Goal: Transaction & Acquisition: Purchase product/service

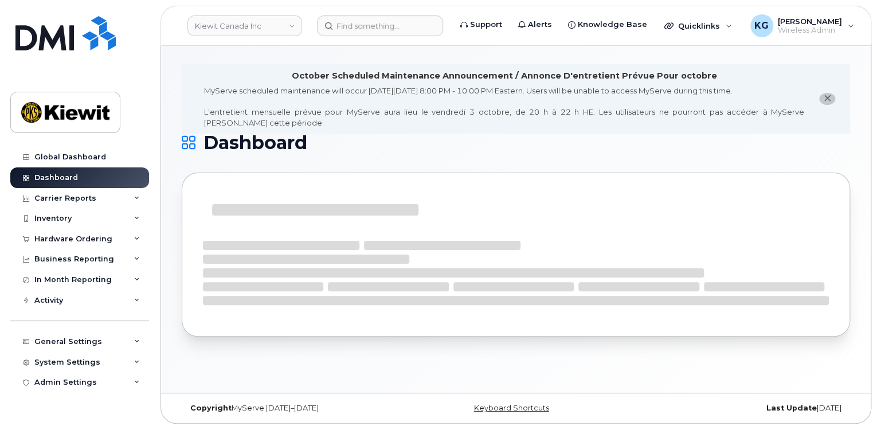
scroll to position [5, 0]
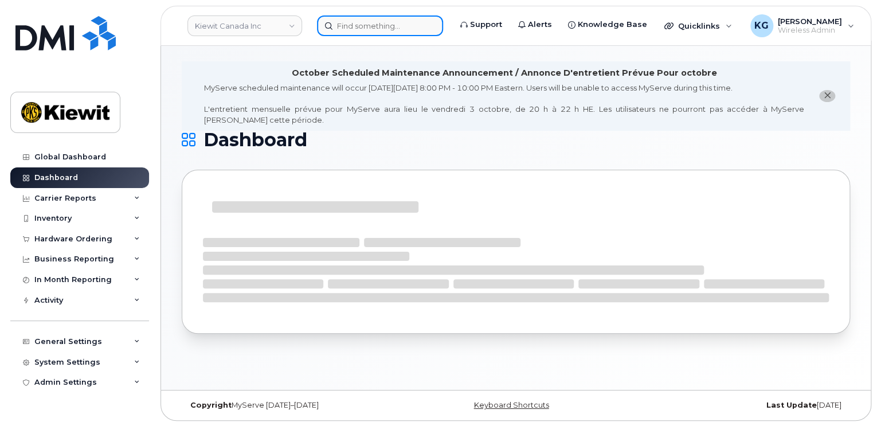
click at [355, 27] on input at bounding box center [380, 25] width 126 height 21
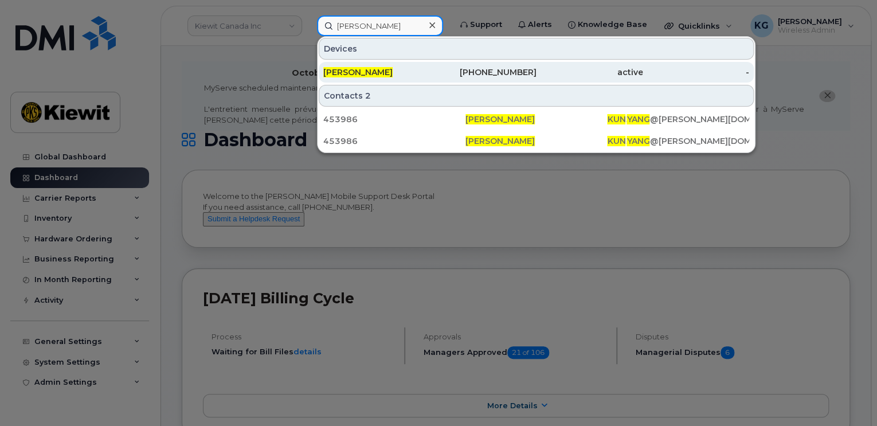
type input "kun yang"
click at [351, 72] on span "[PERSON_NAME]" at bounding box center [357, 72] width 69 height 10
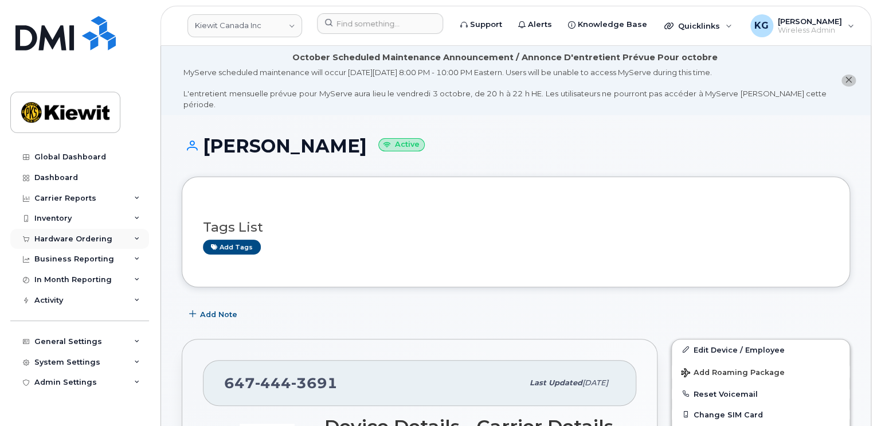
click at [76, 237] on div "Hardware Ordering" at bounding box center [73, 238] width 78 height 9
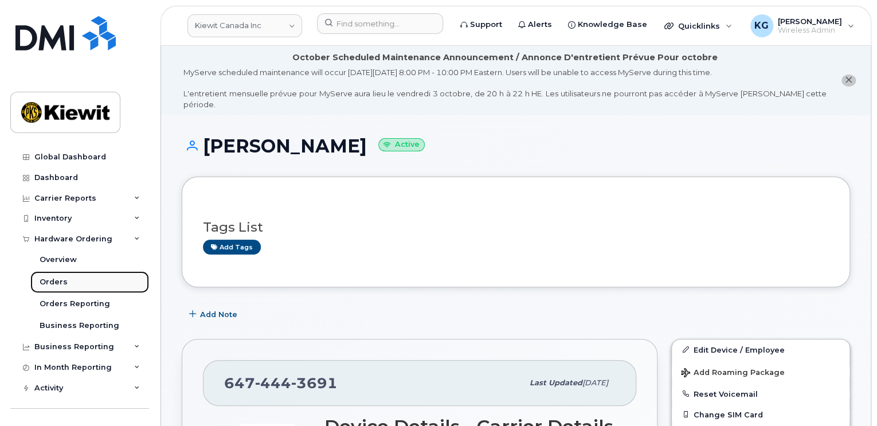
click at [50, 279] on div "Orders" at bounding box center [54, 282] width 28 height 10
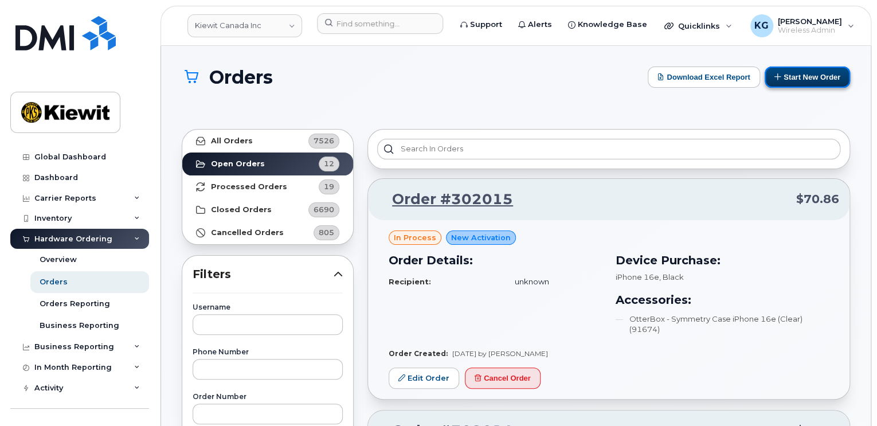
click at [814, 74] on button "Start New Order" at bounding box center [806, 76] width 85 height 21
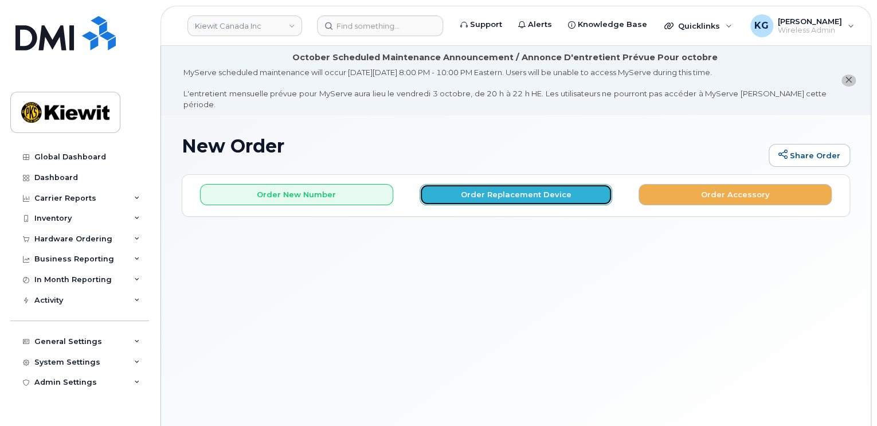
click at [516, 184] on button "Order Replacement Device" at bounding box center [515, 194] width 193 height 21
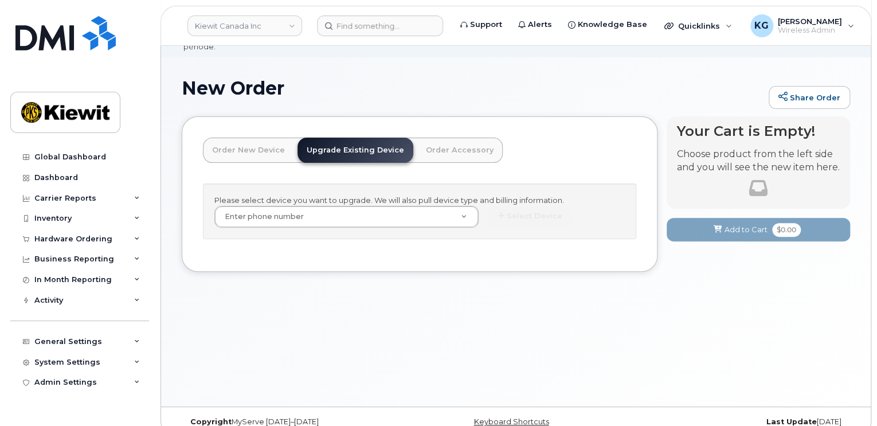
scroll to position [64, 0]
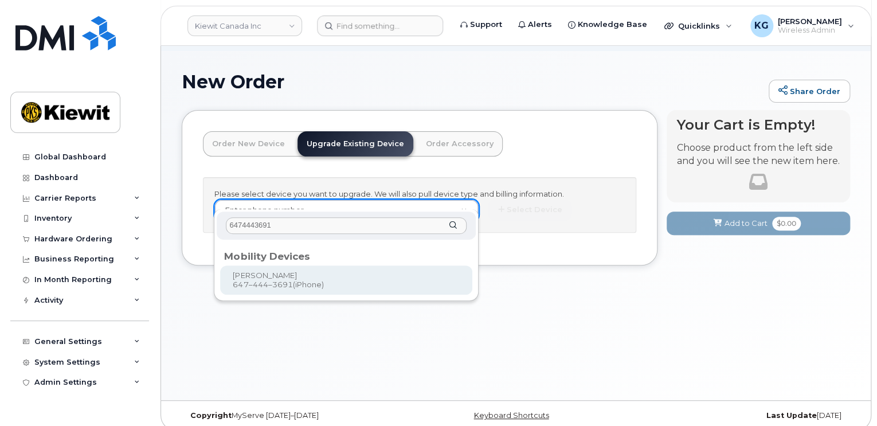
type input "6474443691"
type input "650397"
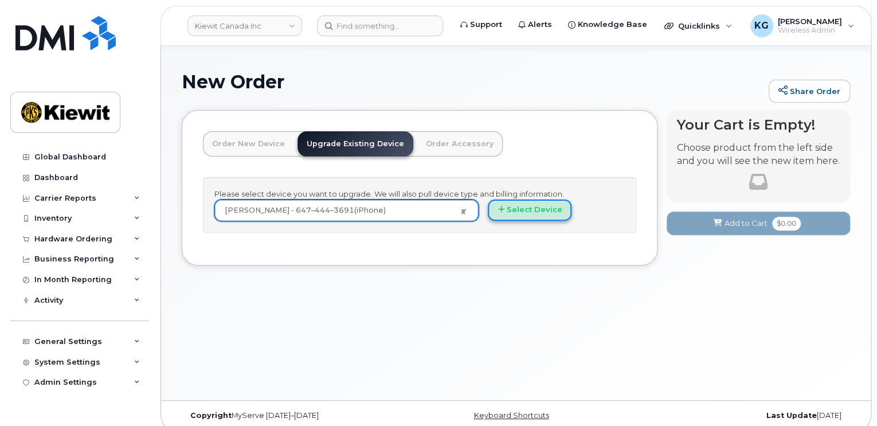
click at [527, 199] on button "Select Device" at bounding box center [530, 209] width 84 height 21
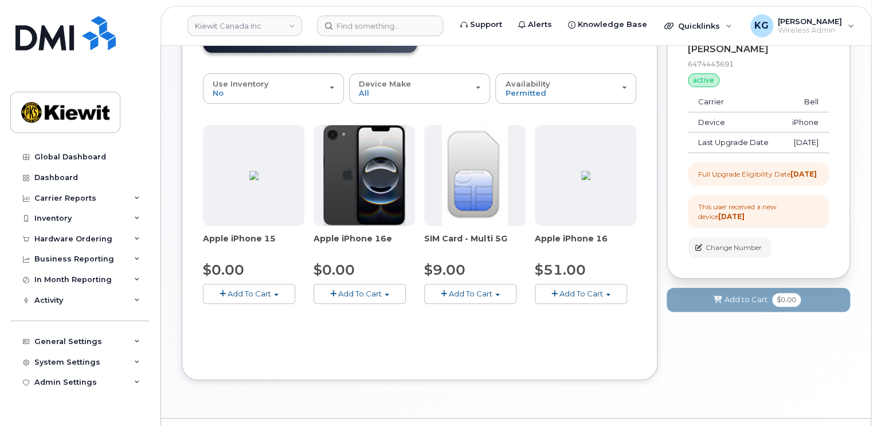
scroll to position [179, 0]
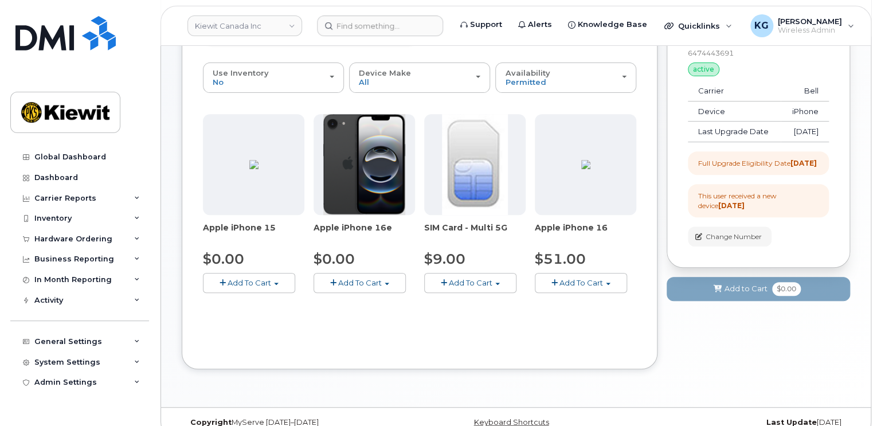
click at [585, 169] on img at bounding box center [585, 164] width 9 height 9
click at [565, 278] on span "Add To Cart" at bounding box center [581, 282] width 44 height 9
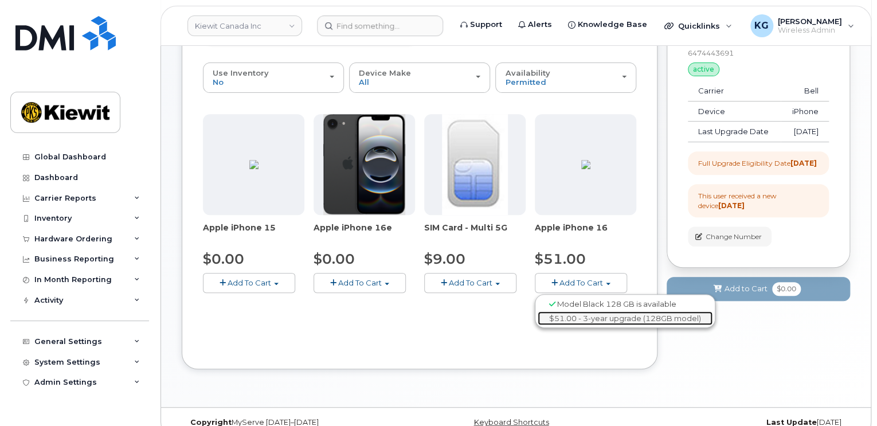
click at [570, 311] on link "$51.00 - 3-year upgrade (128GB model)" at bounding box center [624, 318] width 175 height 14
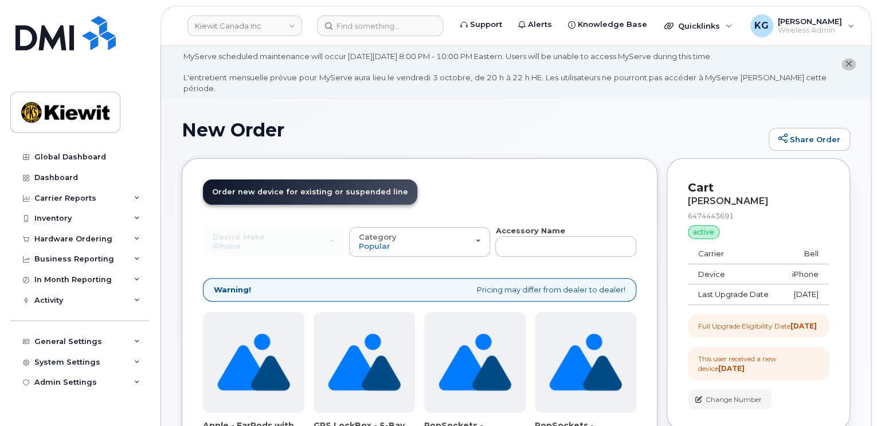
scroll to position [7, 0]
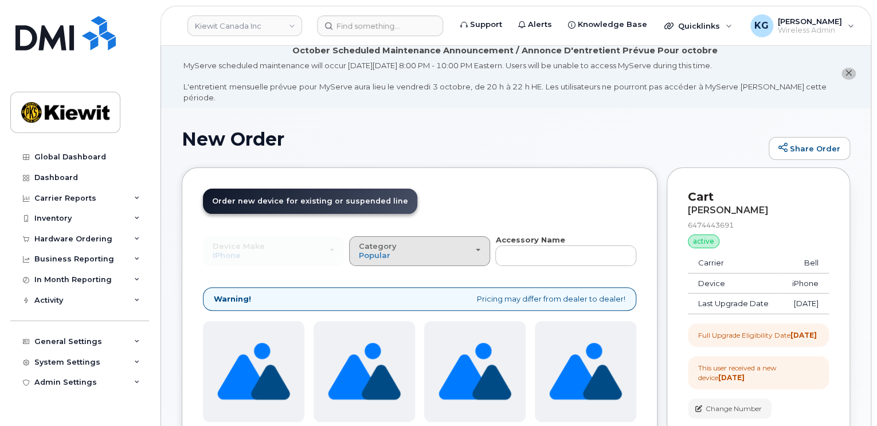
click at [452, 242] on div "Category Popular" at bounding box center [419, 251] width 121 height 18
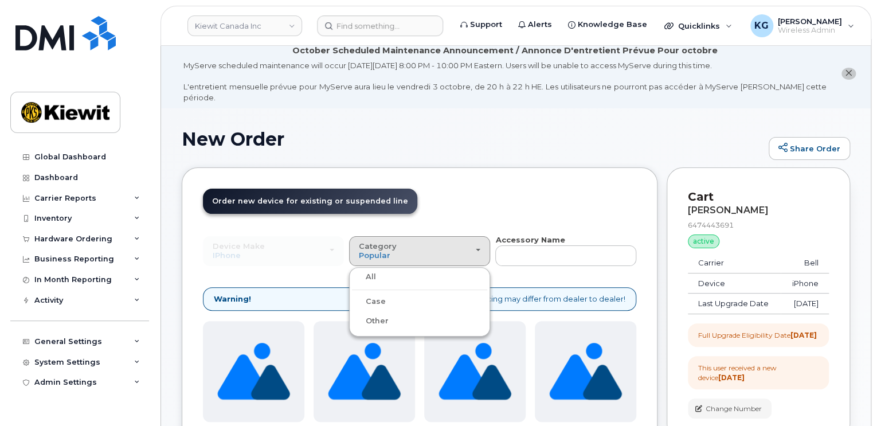
click at [394, 295] on div "Case" at bounding box center [419, 302] width 135 height 14
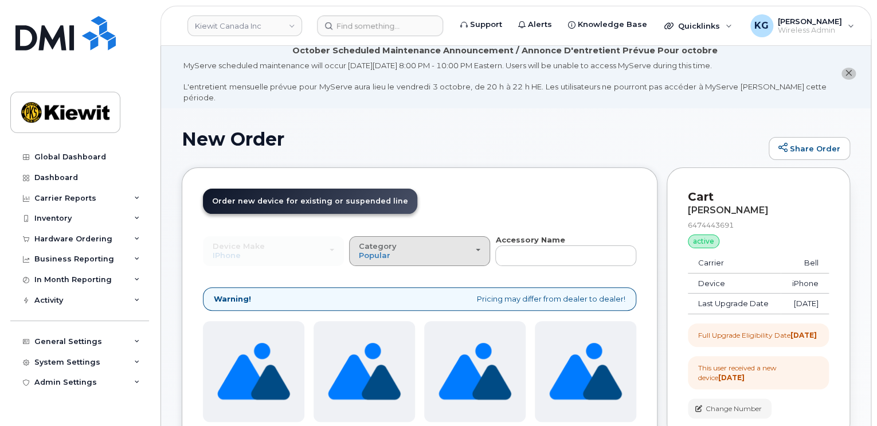
click at [482, 245] on button "Category Popular" at bounding box center [419, 251] width 141 height 30
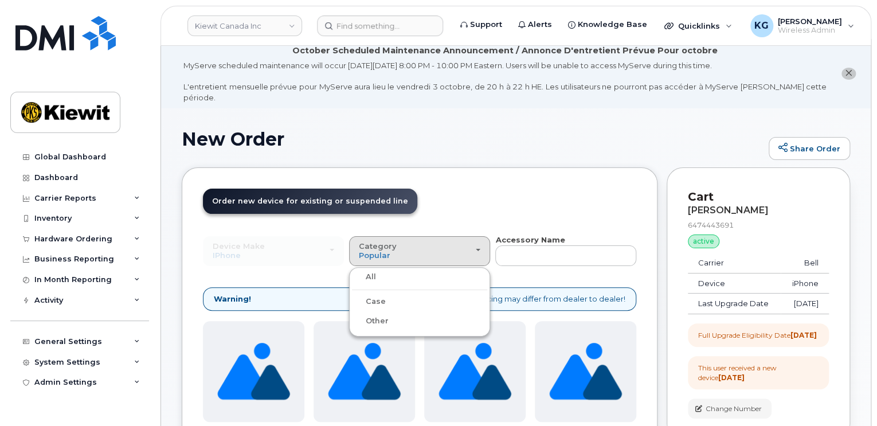
click at [374, 295] on label "Case" at bounding box center [369, 302] width 34 height 14
click at [0, 0] on input "Case" at bounding box center [0, 0] width 0 height 0
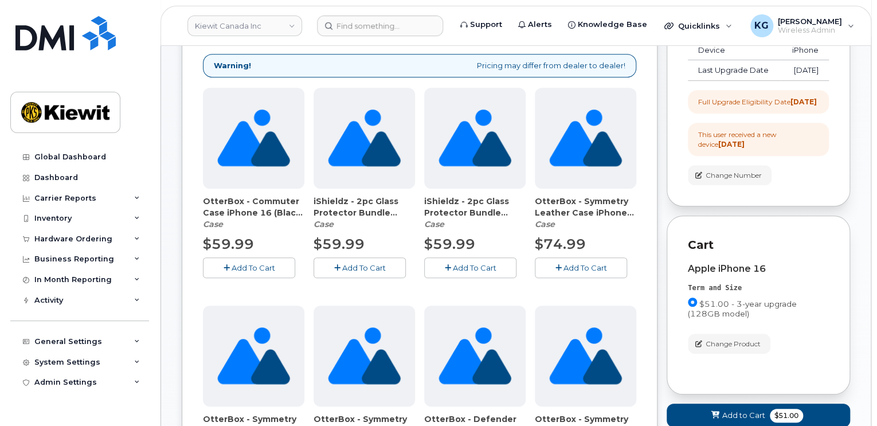
scroll to position [293, 0]
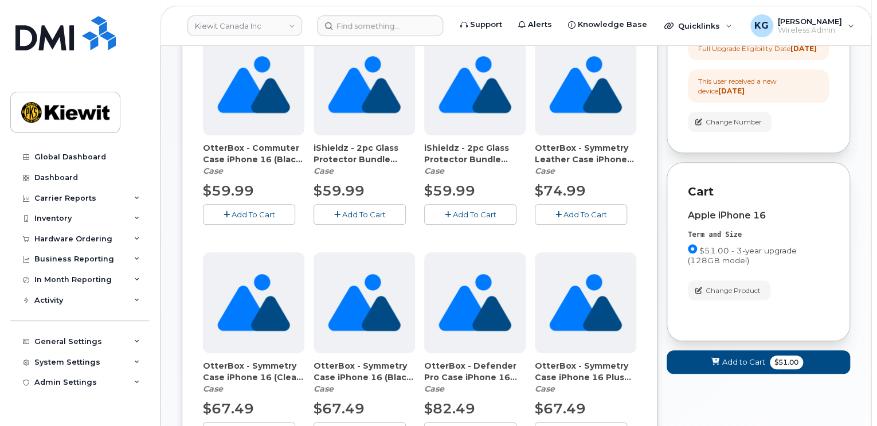
click at [250, 210] on span "Add To Cart" at bounding box center [253, 214] width 44 height 9
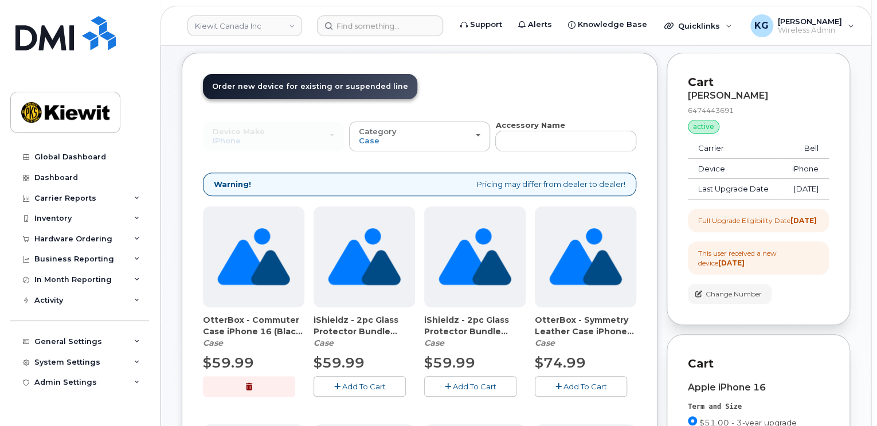
scroll to position [121, 0]
click at [456, 130] on div "Category Case" at bounding box center [419, 136] width 121 height 18
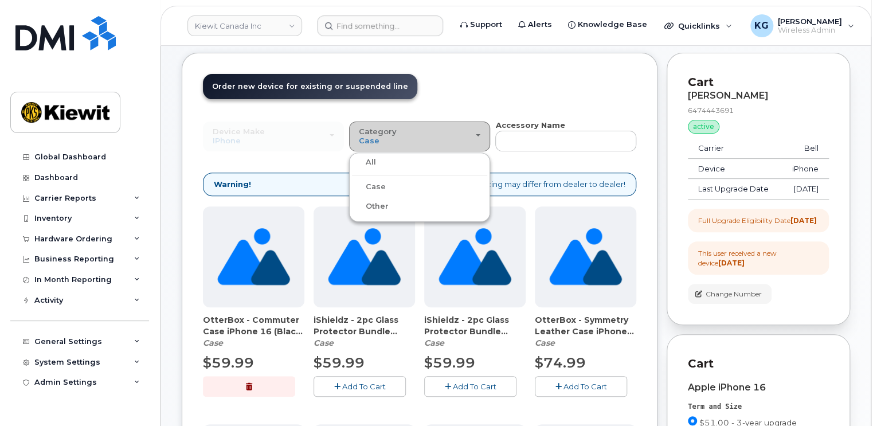
click at [456, 130] on div "Category Case" at bounding box center [419, 136] width 121 height 18
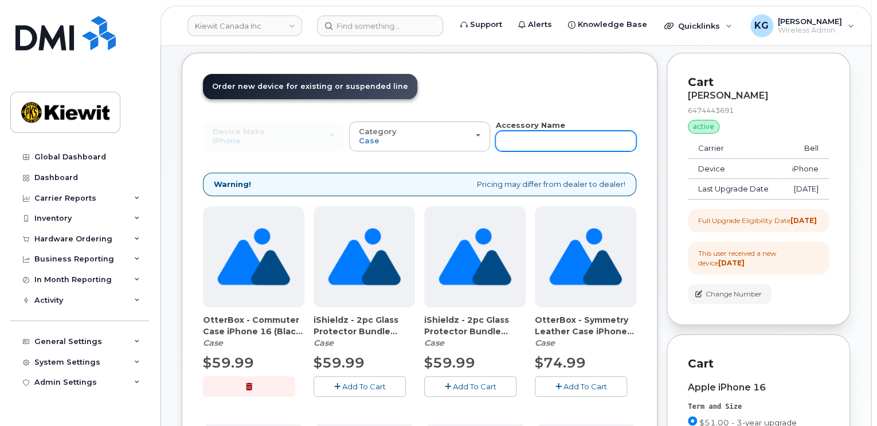
click at [530, 133] on input "text" at bounding box center [565, 141] width 141 height 21
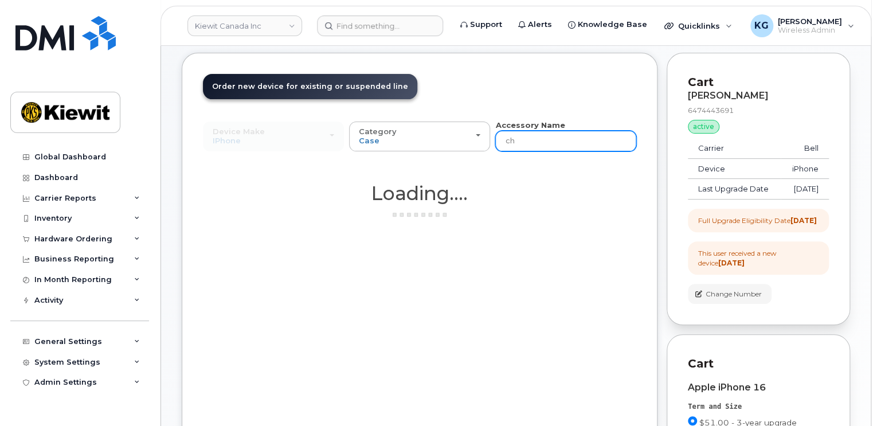
type input "charger"
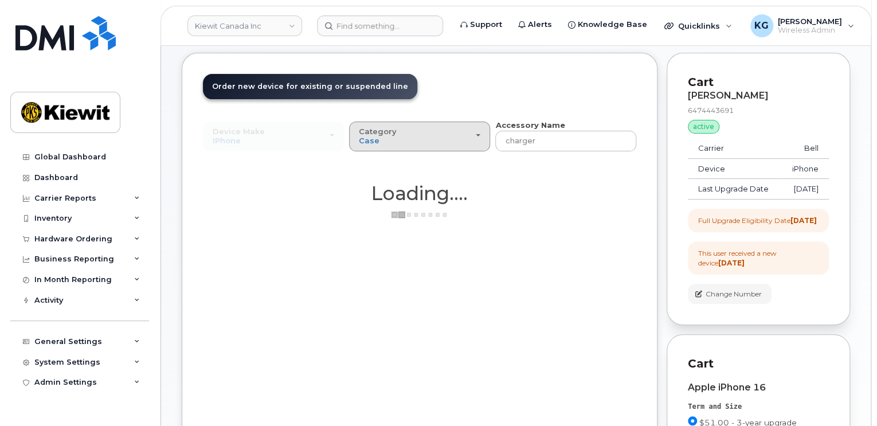
click at [463, 128] on div "Category Case" at bounding box center [419, 136] width 121 height 18
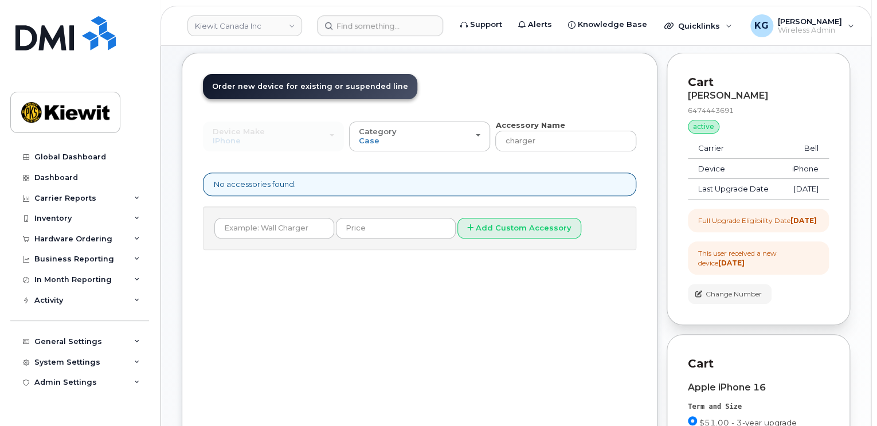
click at [389, 154] on div "Device Make All Android Cell Phone HUB iPhone Modem Tablet All Android Cell Pho…" at bounding box center [419, 185] width 433 height 130
click at [407, 134] on div "Category Case" at bounding box center [419, 136] width 121 height 18
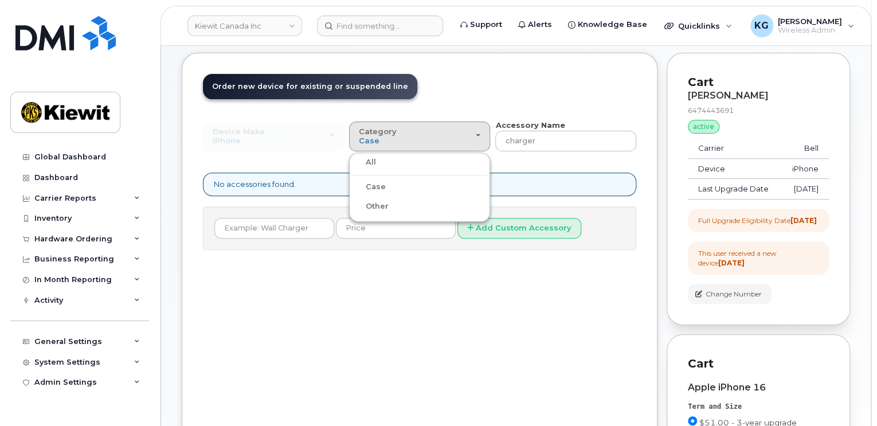
click at [362, 155] on label "All" at bounding box center [364, 162] width 24 height 14
click at [0, 0] on input "All" at bounding box center [0, 0] width 0 height 0
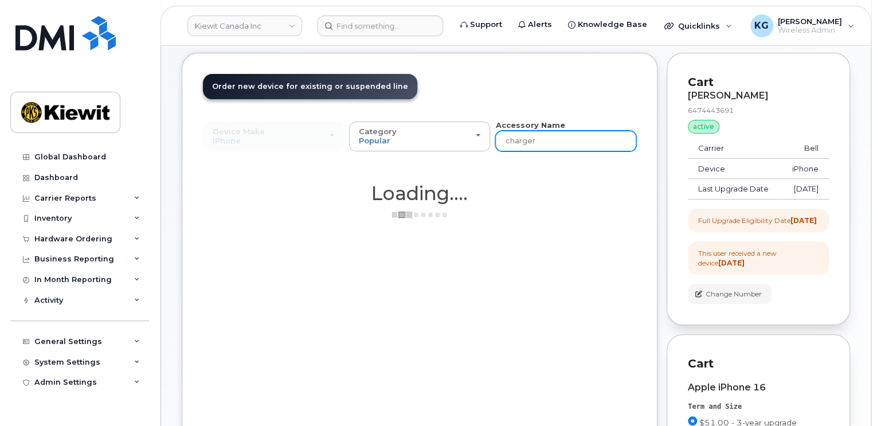
click at [543, 131] on input "charger" at bounding box center [565, 141] width 141 height 21
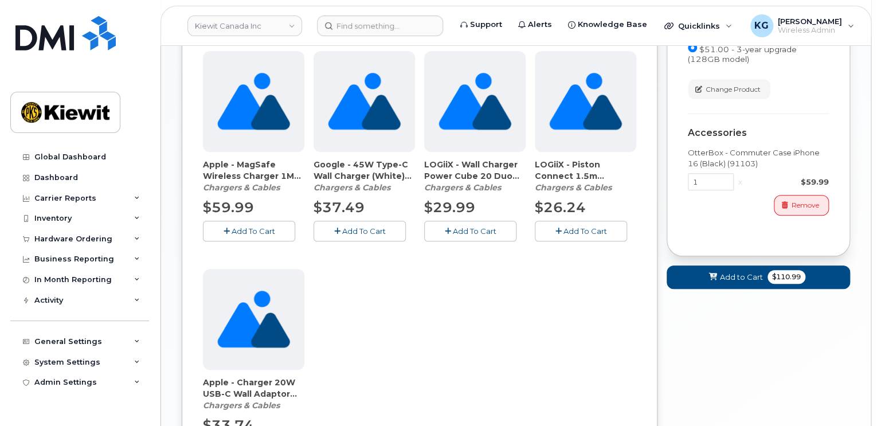
scroll to position [523, 0]
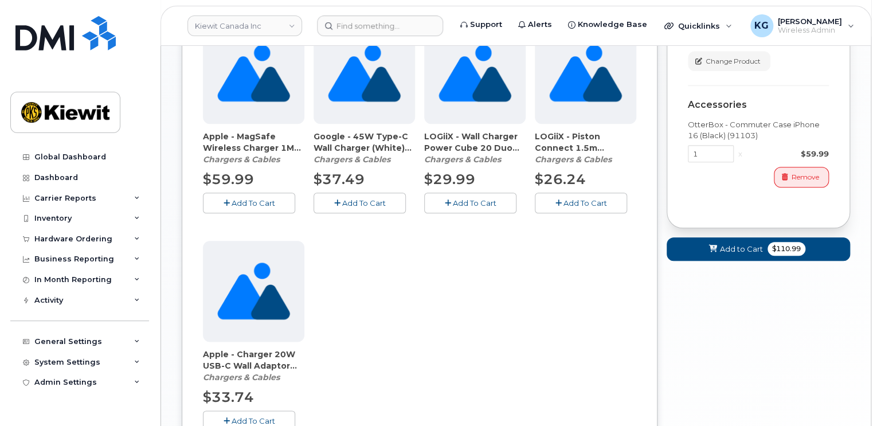
click at [257, 416] on span "Add To Cart" at bounding box center [253, 420] width 44 height 9
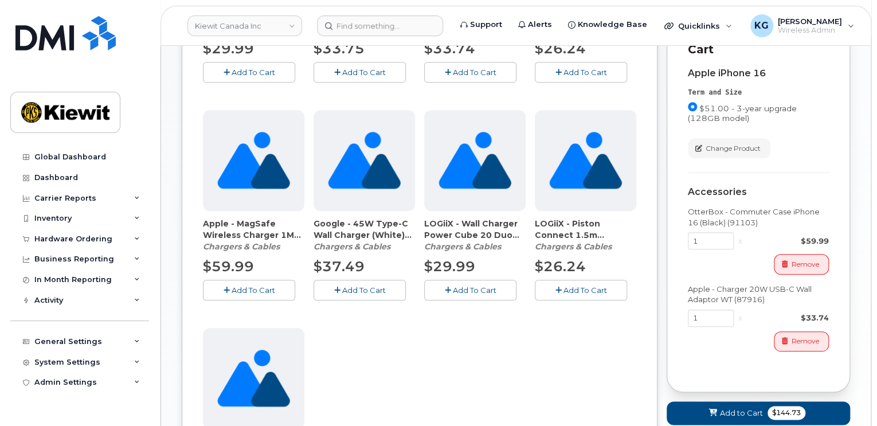
scroll to position [516, 0]
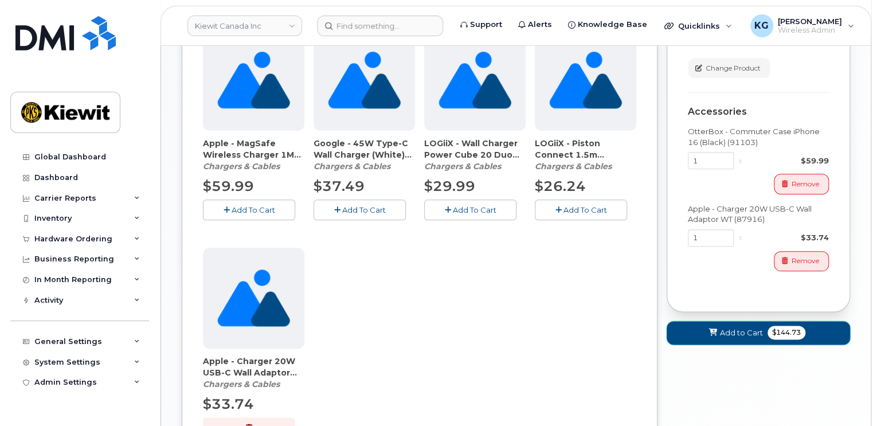
click at [747, 338] on span "Add to Cart" at bounding box center [741, 332] width 43 height 11
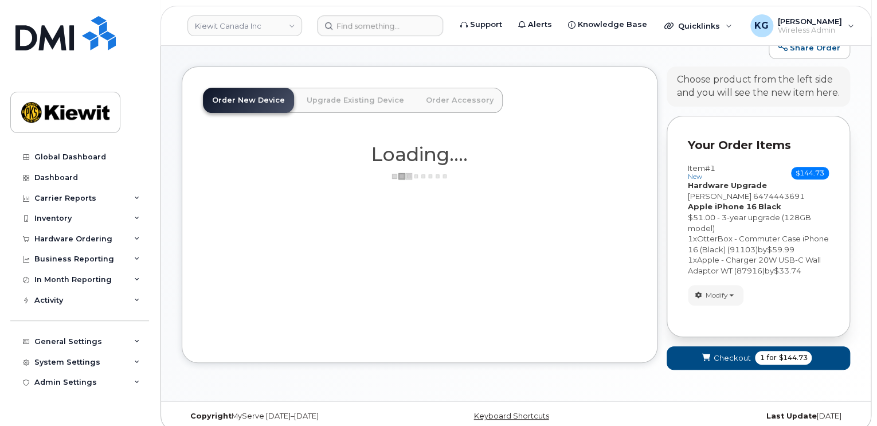
scroll to position [185, 0]
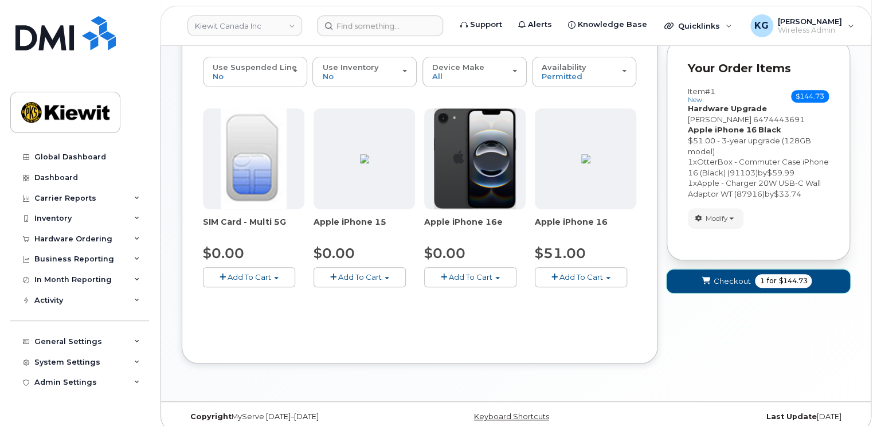
click at [755, 274] on span "1 for $144.73" at bounding box center [783, 281] width 57 height 14
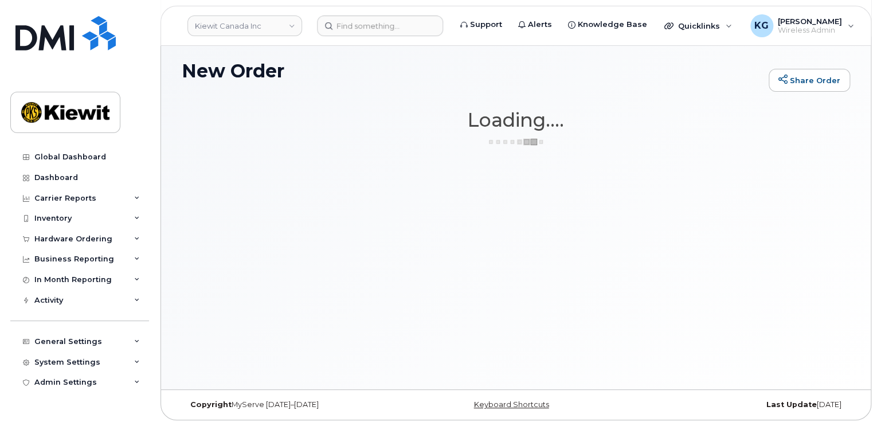
scroll to position [64, 0]
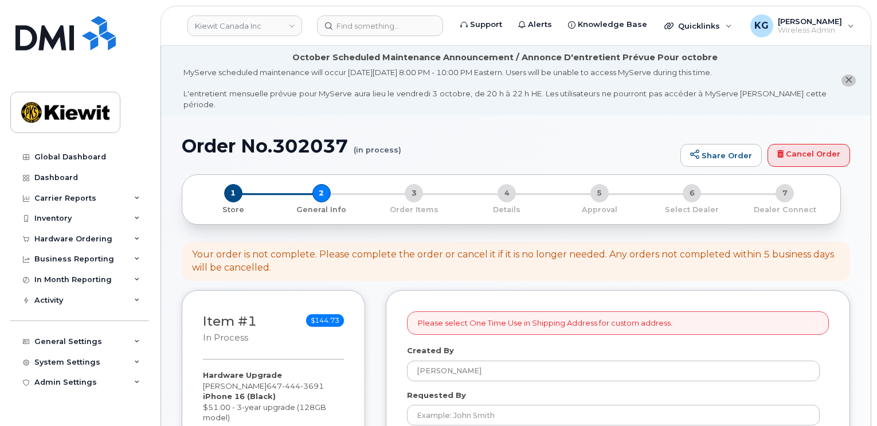
select select
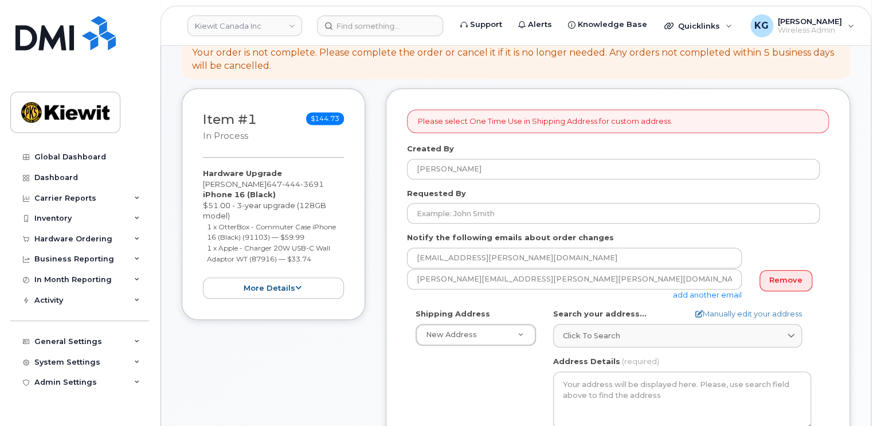
scroll to position [229, 0]
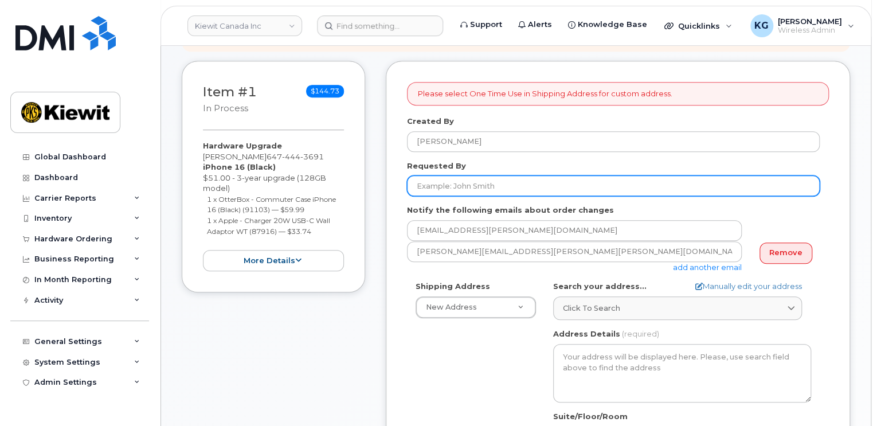
click at [463, 175] on input "Requested By" at bounding box center [613, 185] width 413 height 21
type input "L"
type input "K"
type input "[PERSON_NAME]"
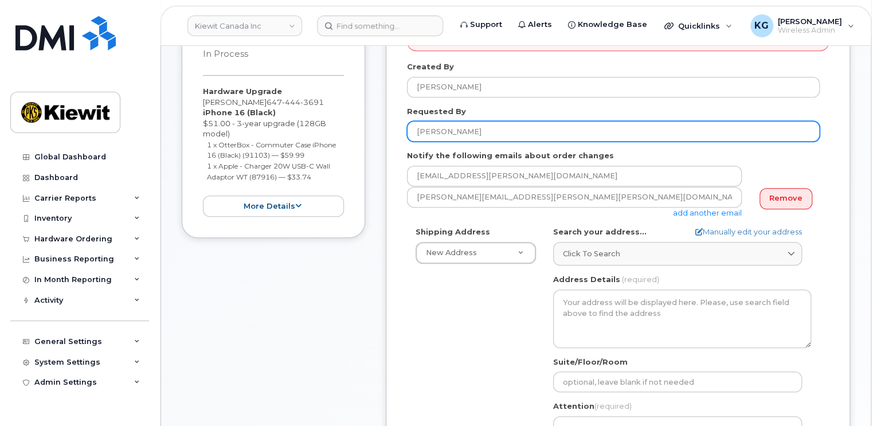
scroll to position [287, 0]
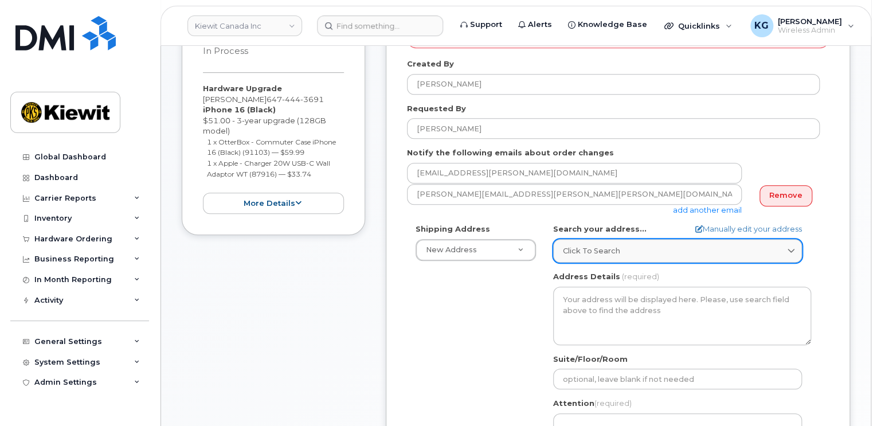
click at [595, 245] on span "Click to search" at bounding box center [591, 250] width 57 height 11
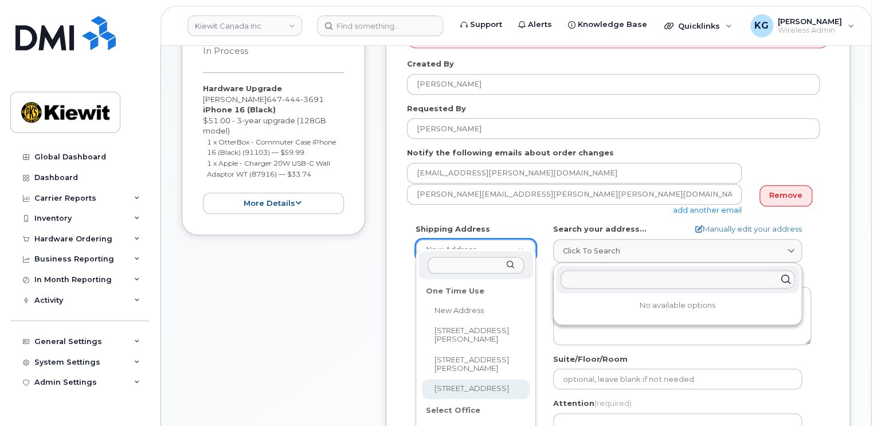
select select "1-1425 North Service Rd E"
type textarea "1-1425 North Service Rd E OAKVILLE ON L6H 1A7 CANADA"
type input "Unit 1"
type input "Wei Han"
type input "6474632114"
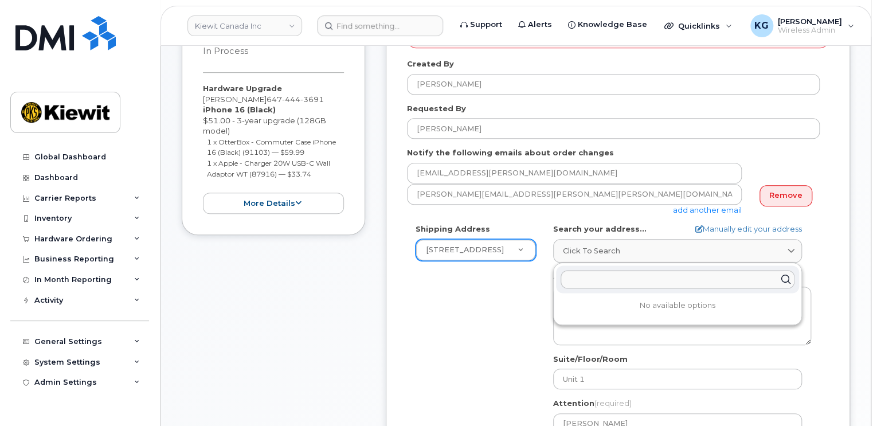
click at [511, 295] on div "Shipping Address 1-1425 North Service Rd E New Address 110 Mayer Street 2440 Do…" at bounding box center [613, 354] width 413 height 263
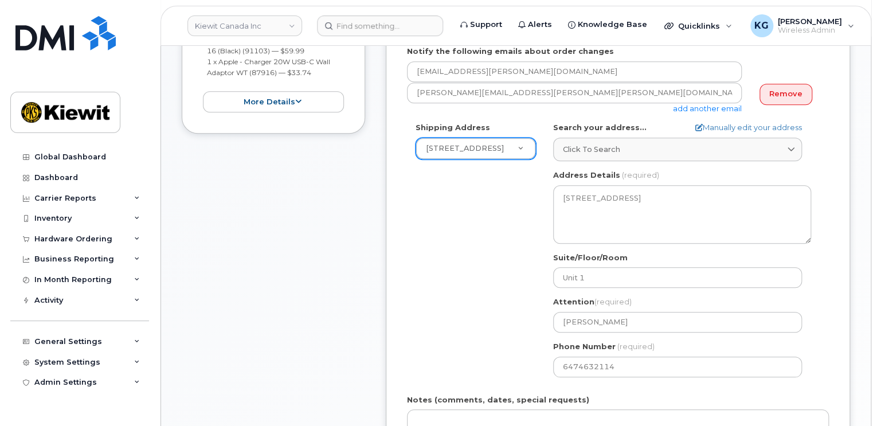
scroll to position [401, 0]
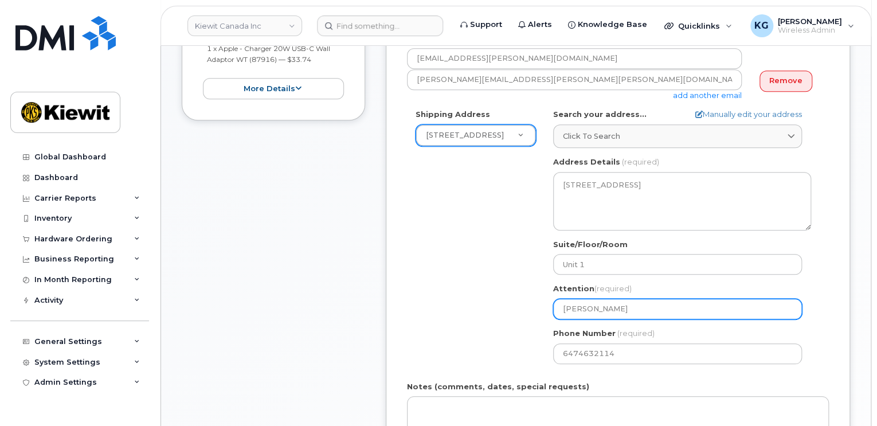
drag, startPoint x: 619, startPoint y: 293, endPoint x: 545, endPoint y: 292, distance: 73.9
click at [545, 292] on div "ON Oakville Search your address... Manually edit your address Click to search N…" at bounding box center [681, 240] width 275 height 263
select select
type input "K"
select select
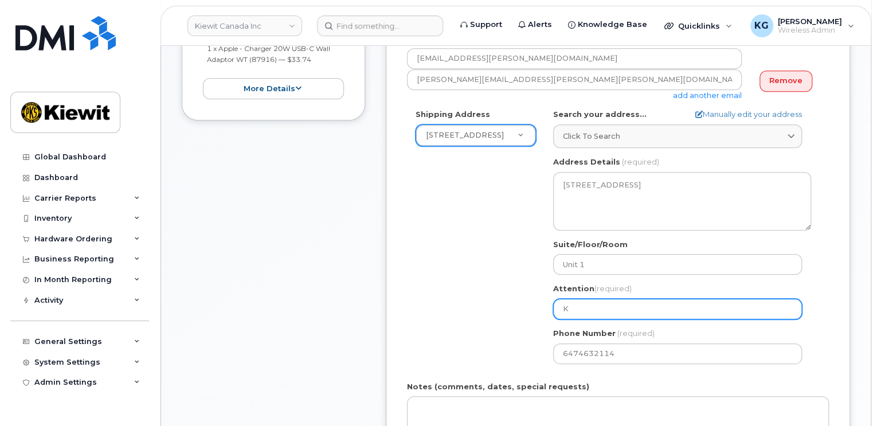
type input "Ke"
select select
type input "Kev"
select select
type input "Kevi"
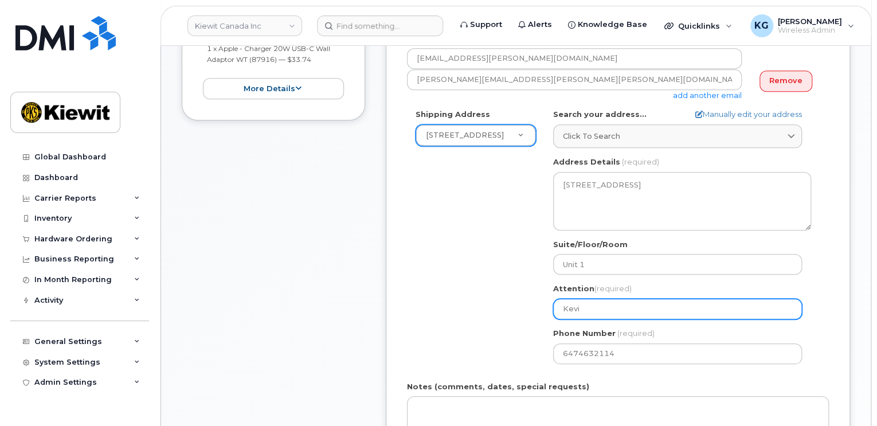
select select
type input "Kevin"
select select
type input "Kevin G"
select select
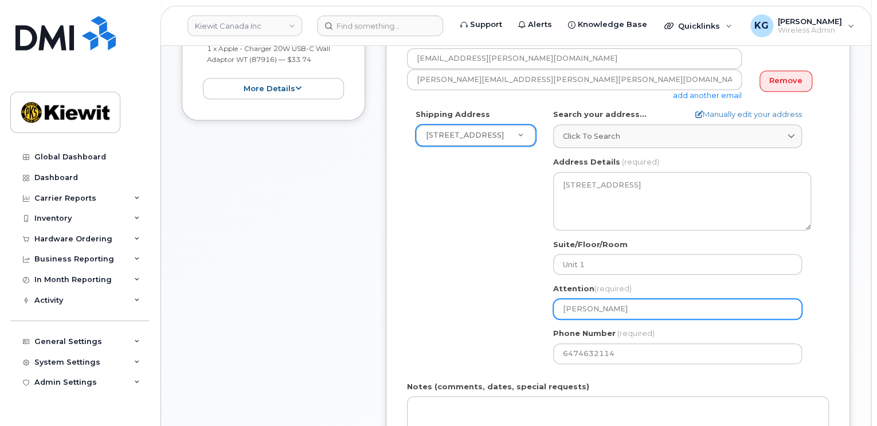
type input "Kevin Gre"
select select
type input "Kevin Greg"
select select
type input "Kevin Grego"
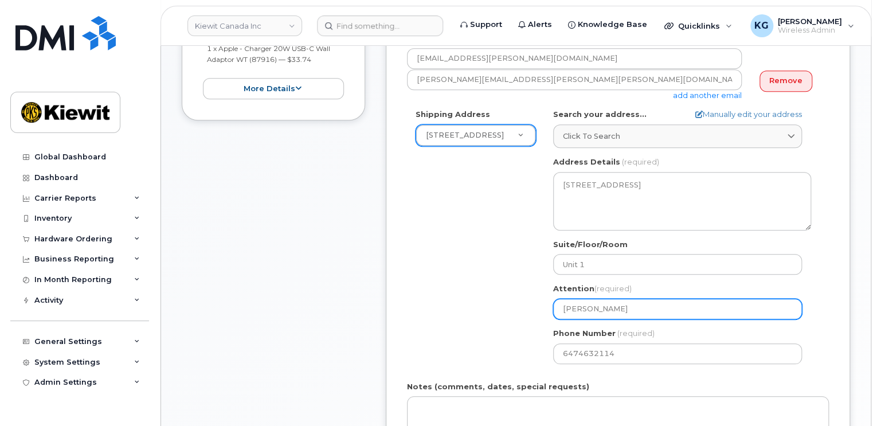
select select
type input "Kevin Gregor"
select select
type input "[PERSON_NAME]"
select select
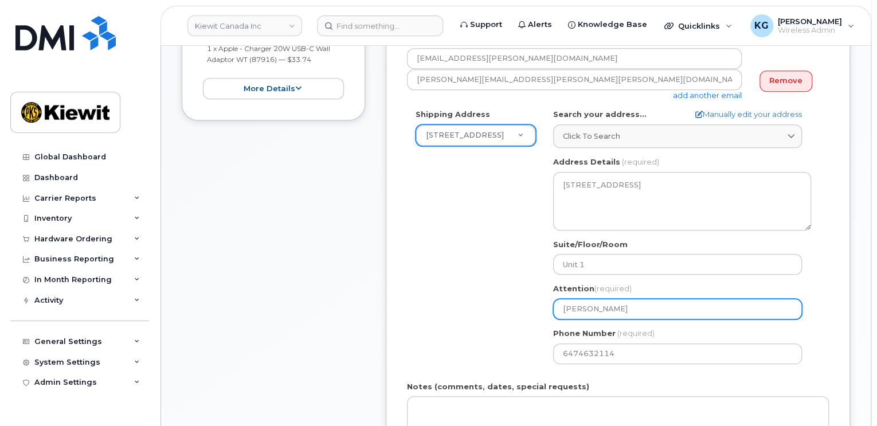
type input "Kevin Gregory/"
select select
type input "Kevin Gregory/K"
select select
type input "Kevin Gregory/Ku"
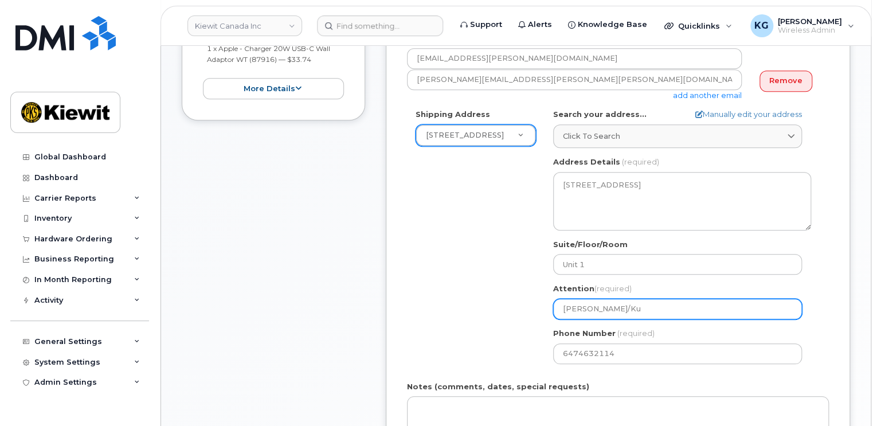
select select
type input "Kevin Gregory/Kun"
select select
type input "Kevin Gregory/Kun Y"
select select
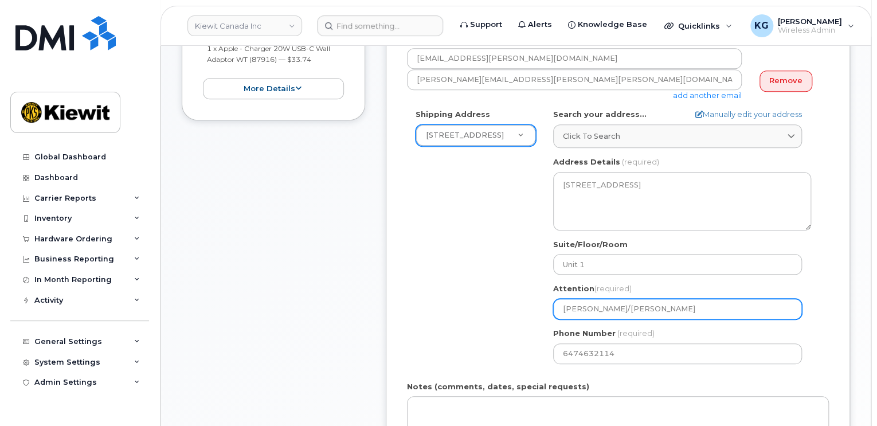
type input "Kevin Gregory/Kun You"
select select
type input "Kevin Gregory/Kun Youi"
select select
type input "Kevin Gregory/Kun Youin"
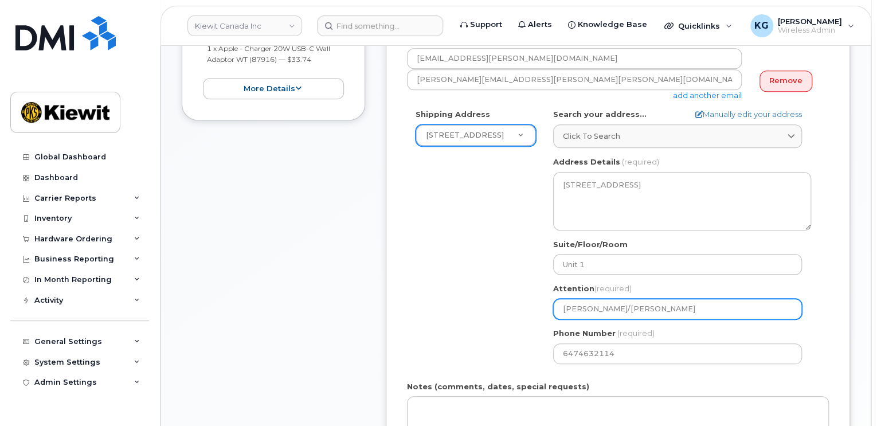
select select
type input "Kevin Gregory/Kun Youing"
select select
type input "Kevin Gregory/Kun Youin"
select select
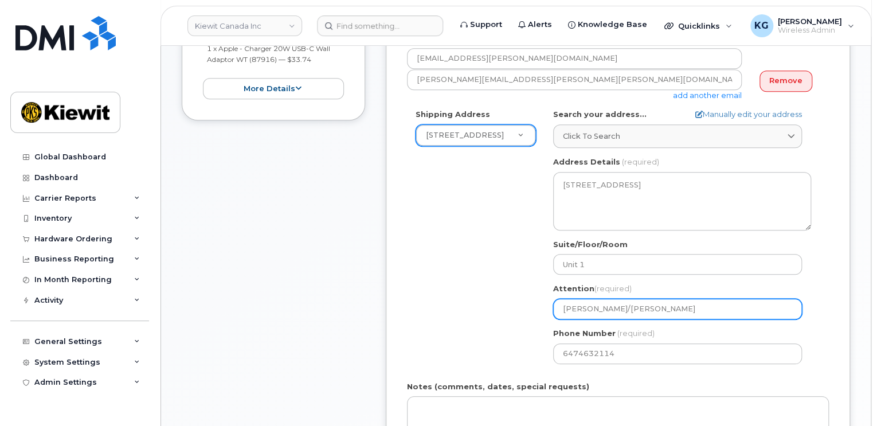
type input "Kevin Gregory/Kun Youi"
select select
type input "Kevin Gregory/Kun You"
select select
type input "Kevin Gregory/Kun Yo"
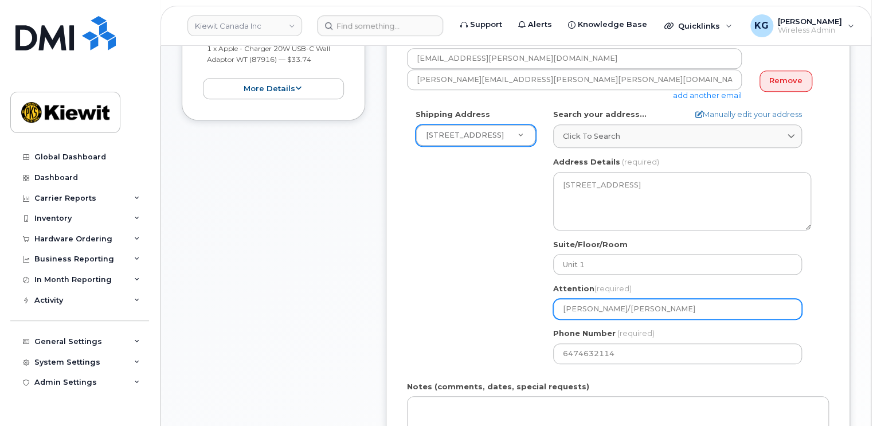
select select
type input "Kevin Gregory/Kun Y"
select select
type input "Kevin Gregory/Kun Ya"
select select
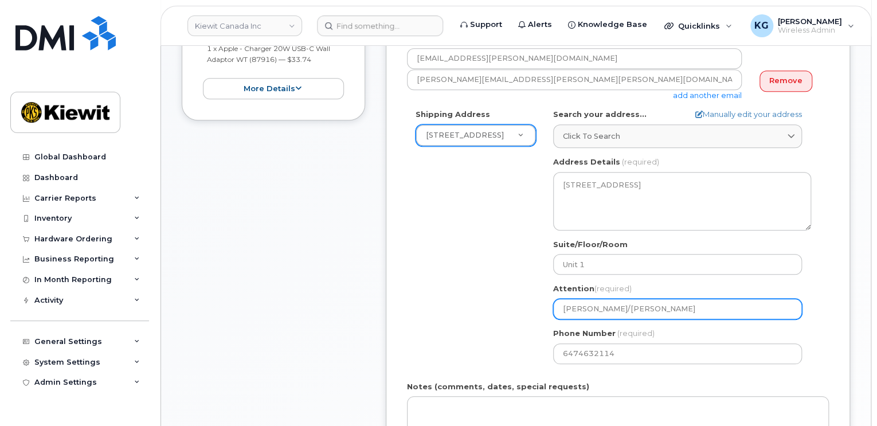
type input "Kevin Gregory/Kun Yan"
select select
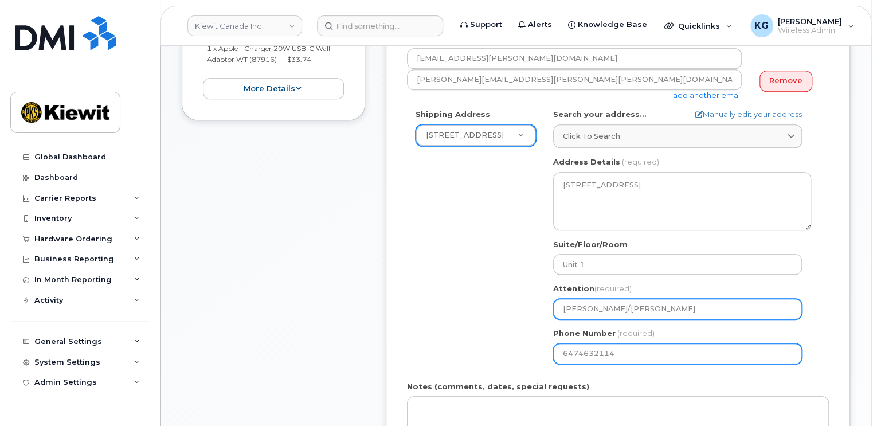
type input "[PERSON_NAME]/[PERSON_NAME]"
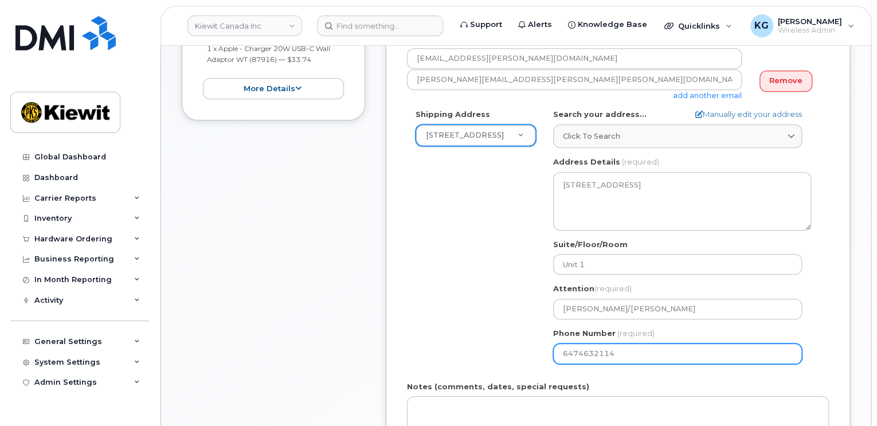
drag, startPoint x: 622, startPoint y: 339, endPoint x: 536, endPoint y: 337, distance: 85.4
click at [536, 337] on div "Shipping Address 1-1425 North Service Rd E New Address 110 Mayer Street 2440 Do…" at bounding box center [613, 240] width 413 height 263
select select
type input "647444369"
select select
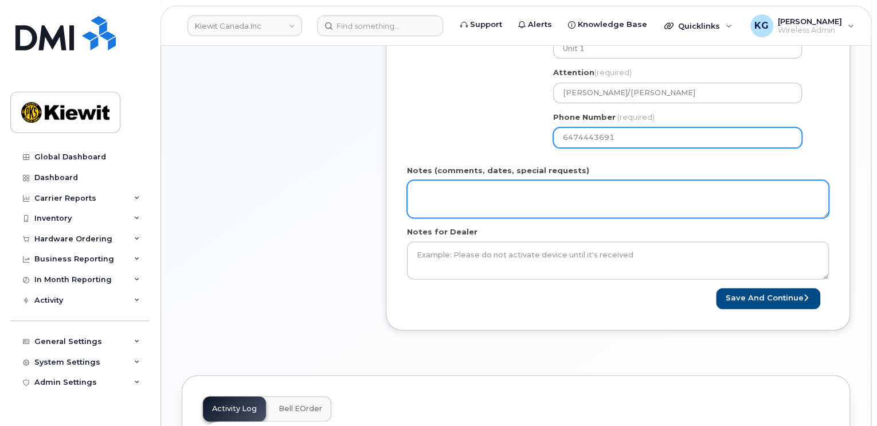
scroll to position [630, 0]
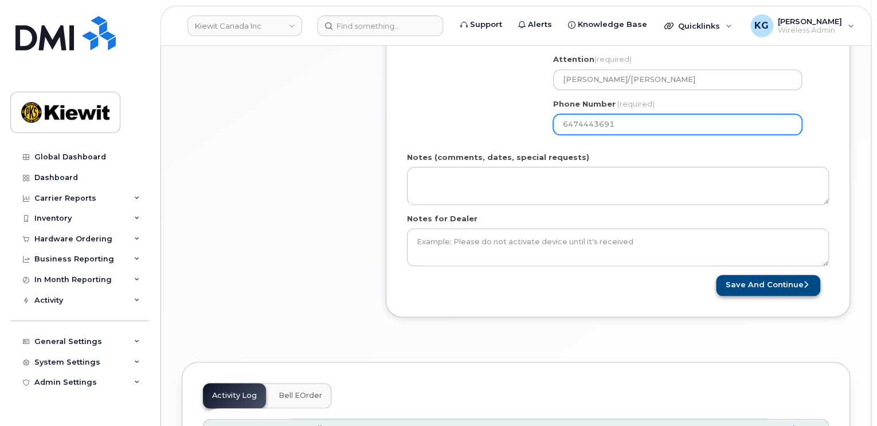
type input "6474443691"
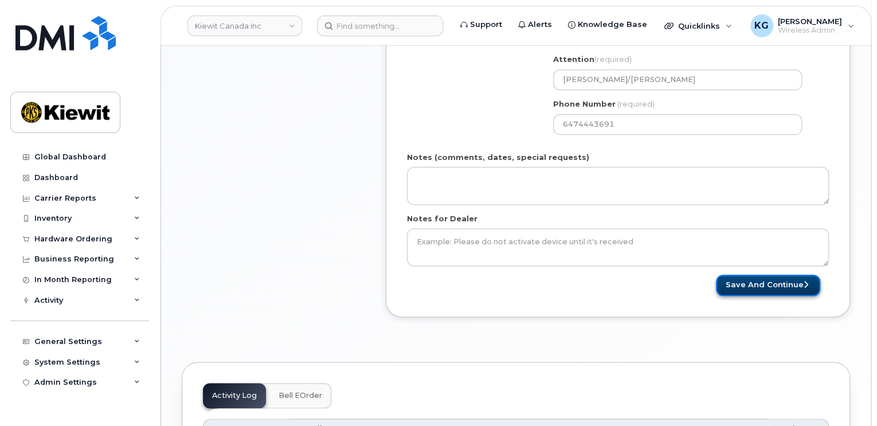
click at [790, 274] on button "Save and Continue" at bounding box center [768, 284] width 104 height 21
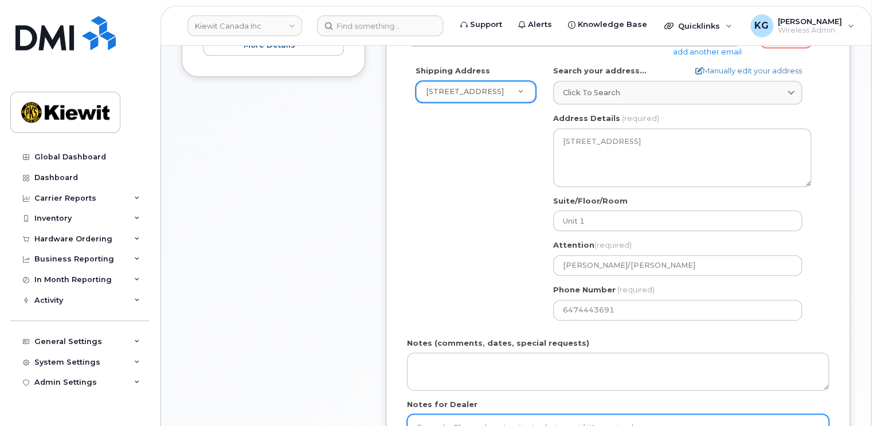
scroll to position [401, 0]
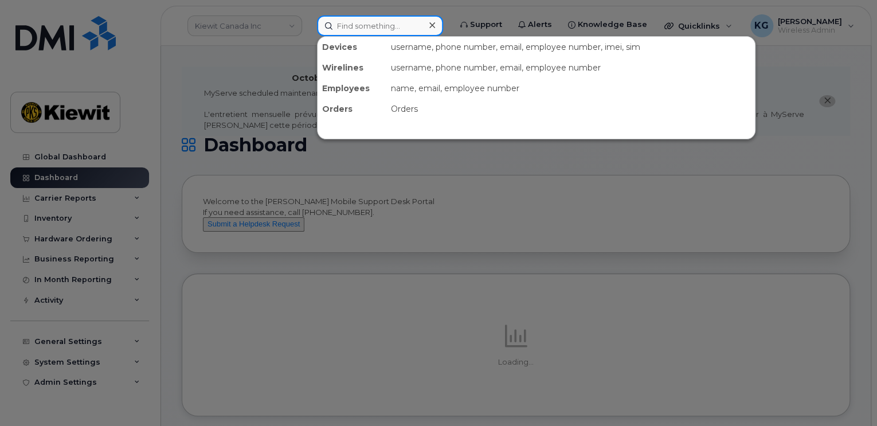
click at [387, 26] on input at bounding box center [380, 25] width 126 height 21
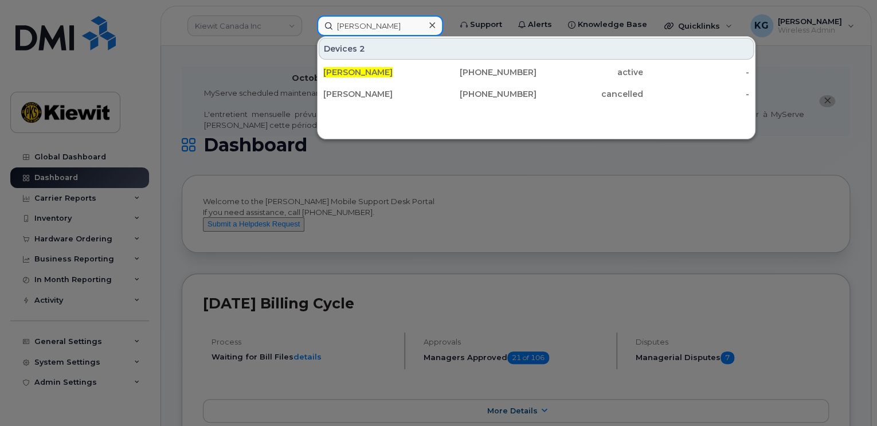
type input "[PERSON_NAME]"
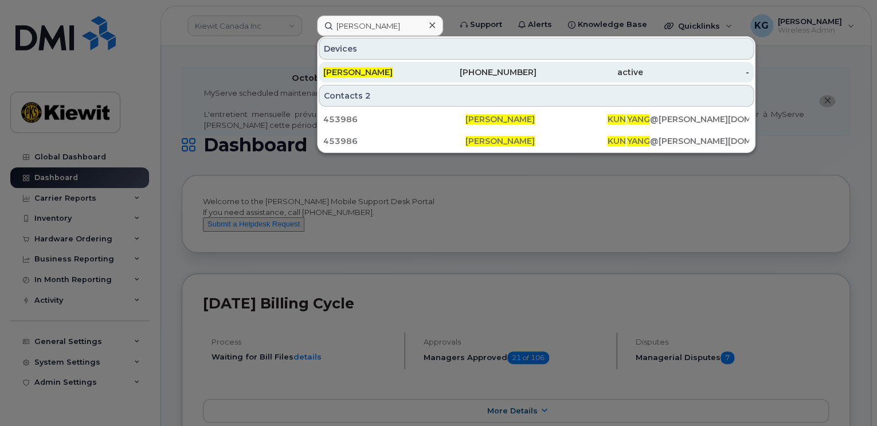
click at [365, 73] on div "[PERSON_NAME]" at bounding box center [376, 71] width 107 height 11
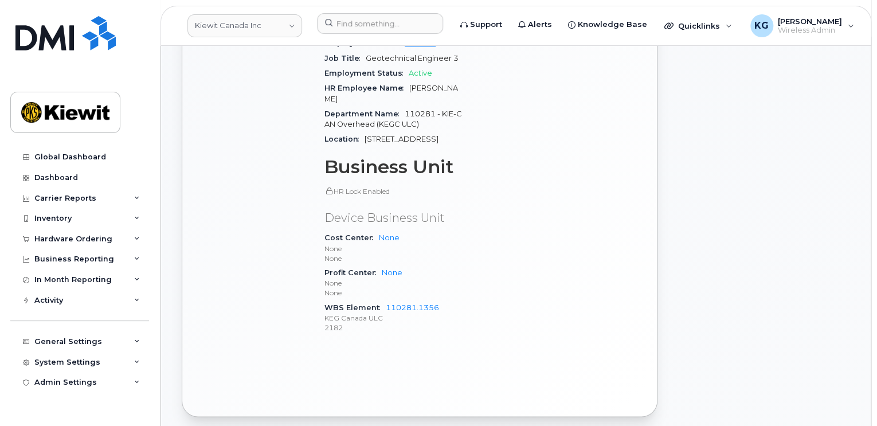
scroll to position [646, 0]
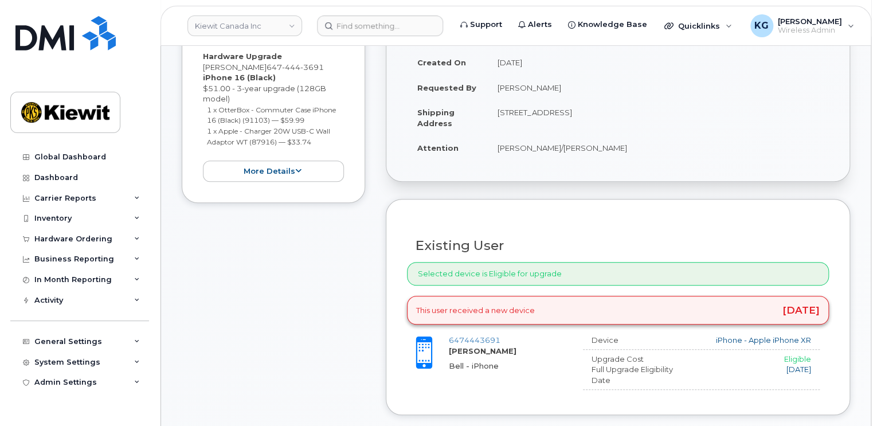
scroll to position [344, 0]
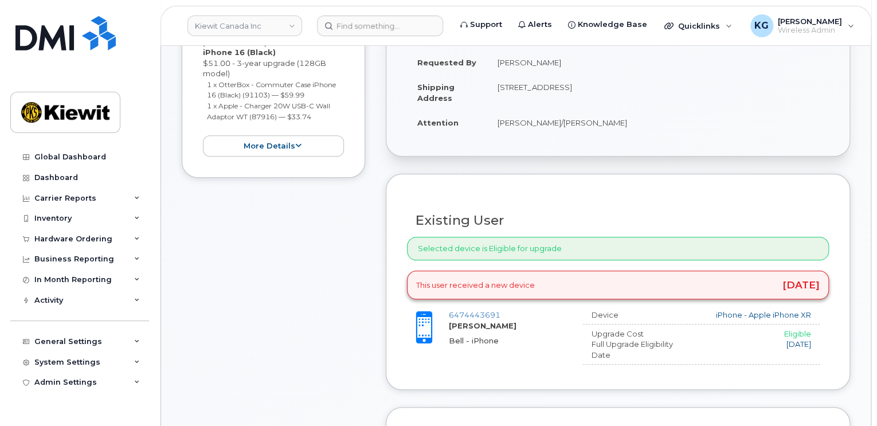
click at [556, 238] on div "Selected device is Eligible for upgrade" at bounding box center [618, 248] width 422 height 23
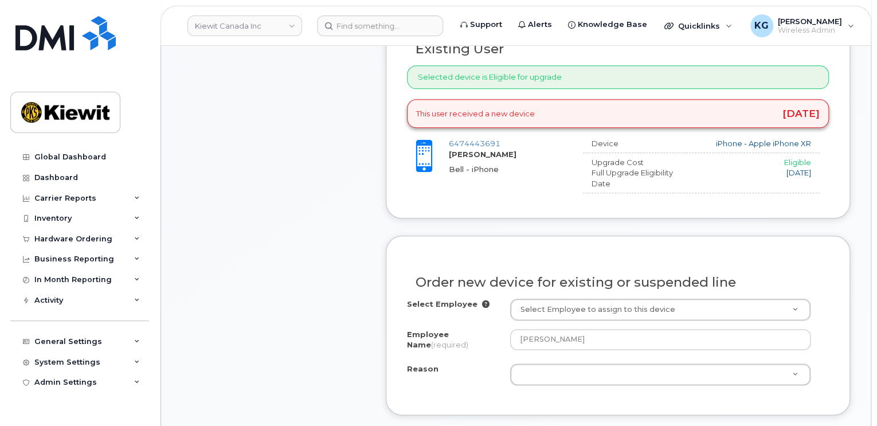
scroll to position [516, 0]
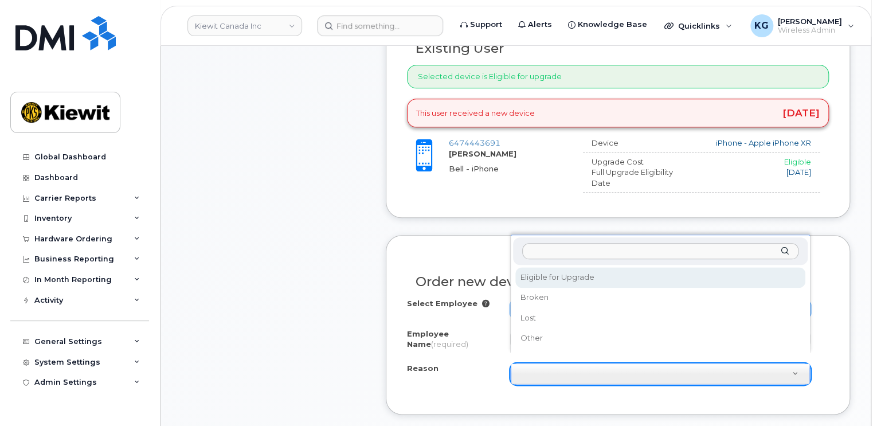
select select "eligible_for_upgrade"
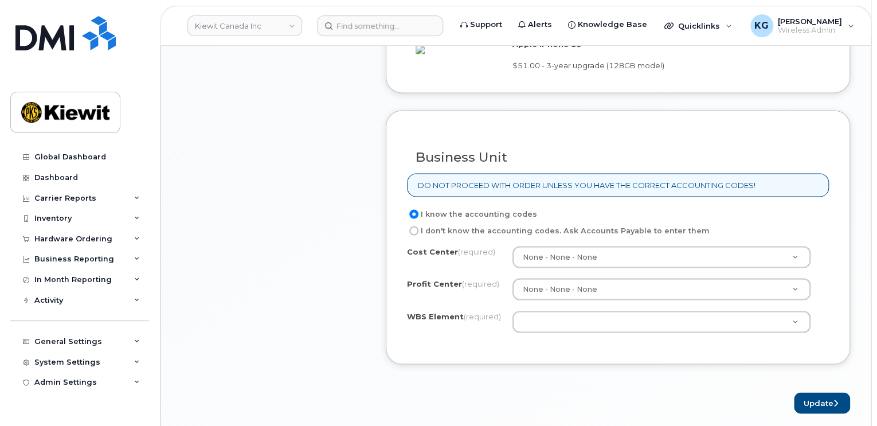
scroll to position [974, 0]
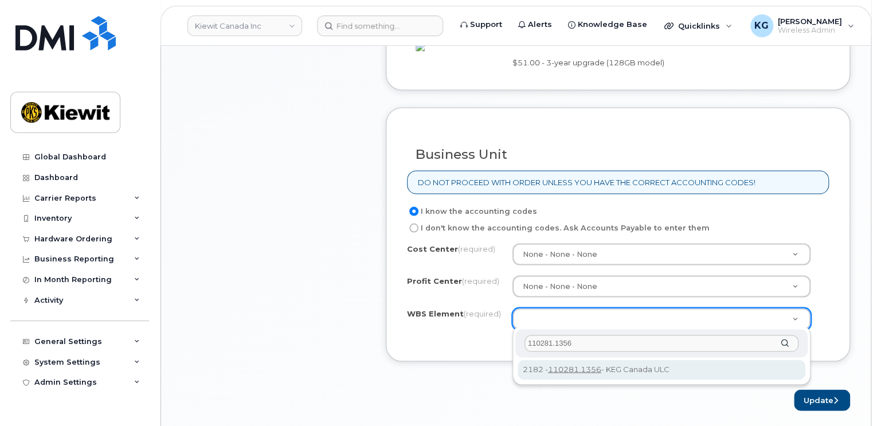
type input "110281.1356"
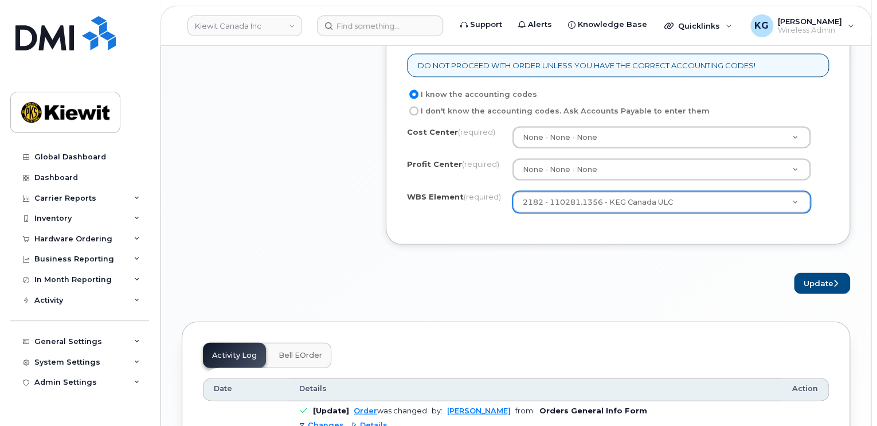
scroll to position [1089, 0]
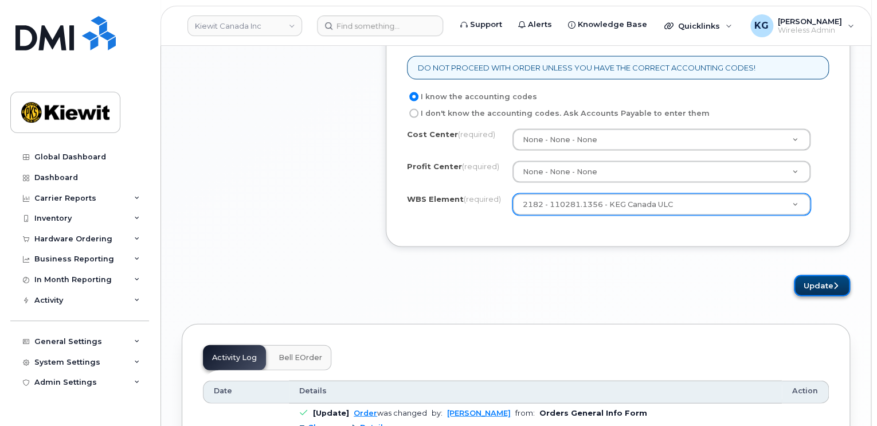
click at [818, 281] on button "Update" at bounding box center [822, 284] width 56 height 21
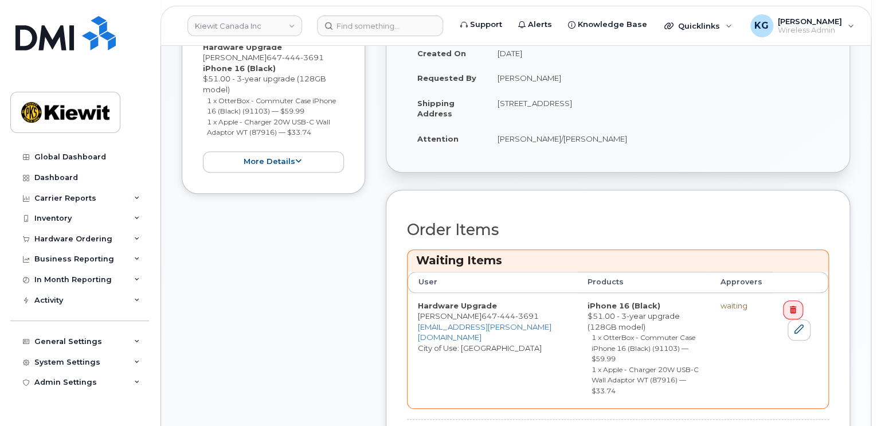
scroll to position [401, 0]
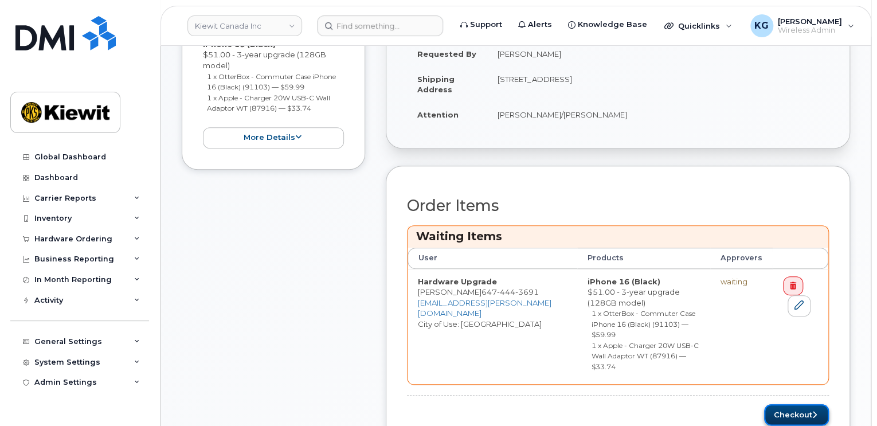
click at [792, 404] on button "Checkout" at bounding box center [796, 414] width 65 height 21
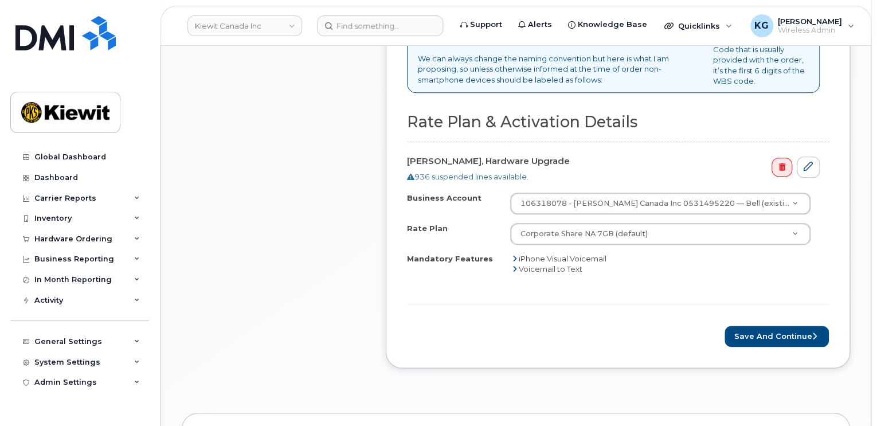
scroll to position [573, 0]
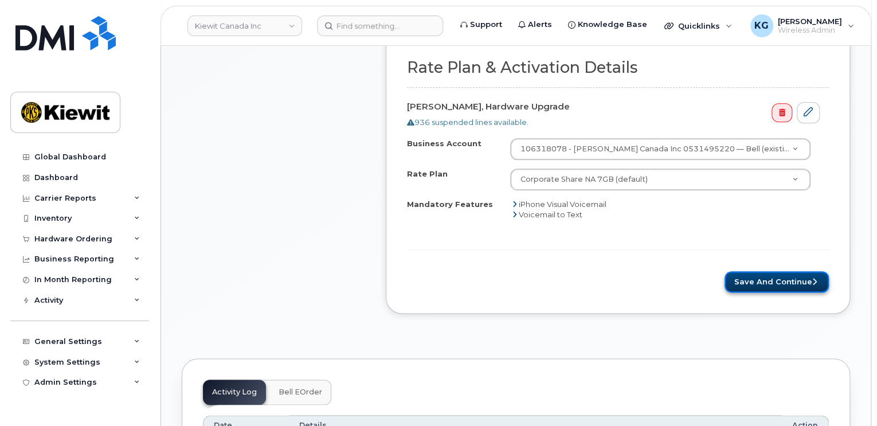
click at [765, 272] on button "Save and Continue" at bounding box center [776, 281] width 104 height 21
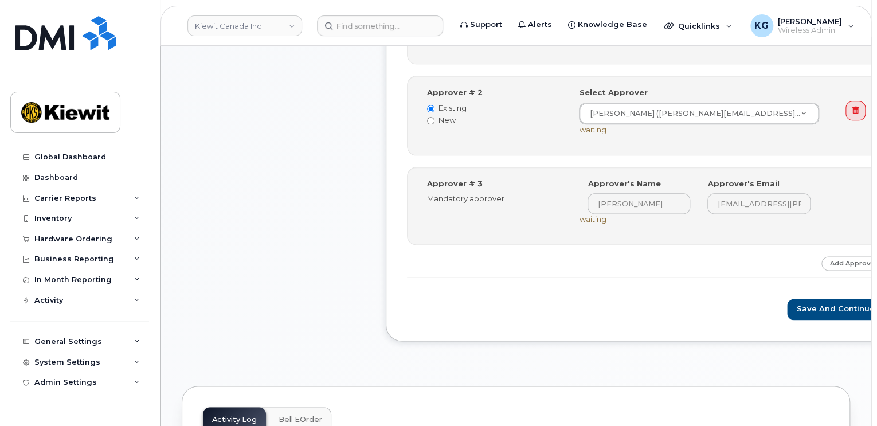
scroll to position [630, 0]
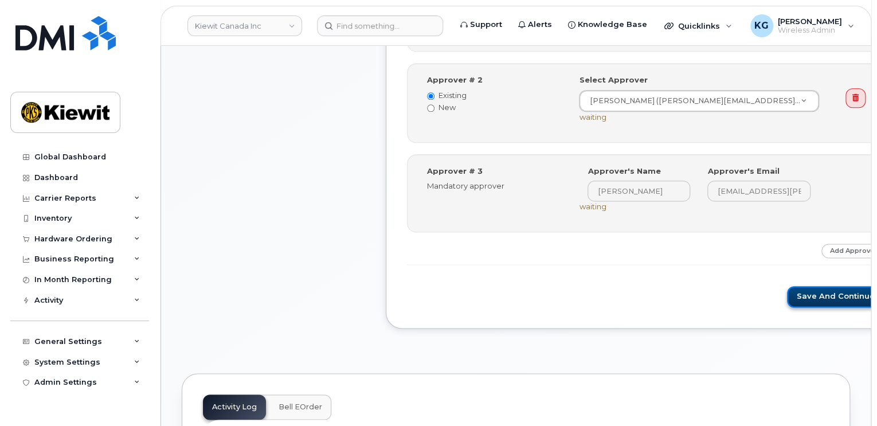
click at [787, 286] on button "Save and Continue" at bounding box center [835, 296] width 97 height 21
